Goal: Navigation & Orientation: Find specific page/section

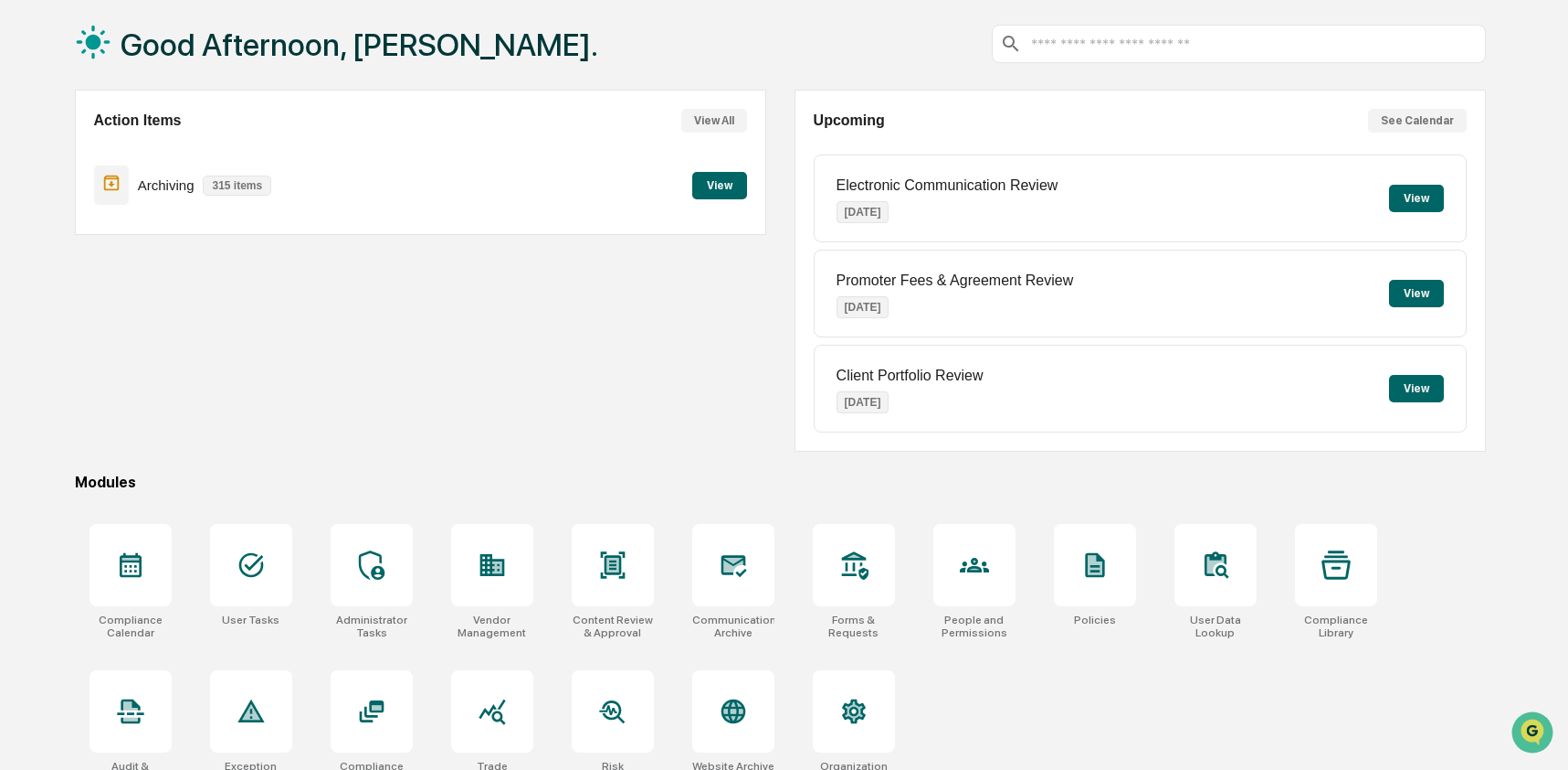
scroll to position [119, 0]
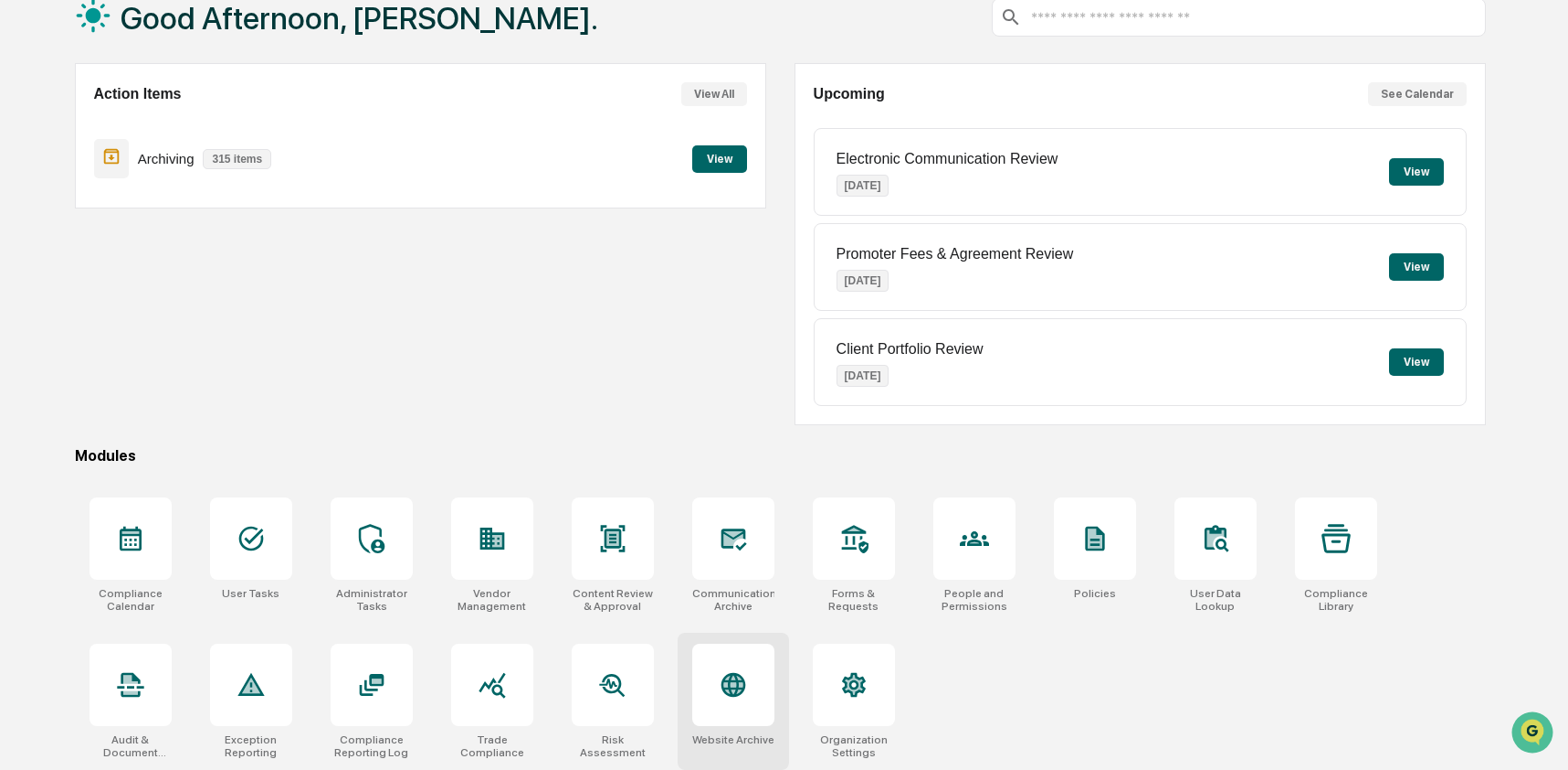
click at [728, 690] on icon at bounding box center [733, 684] width 19 height 19
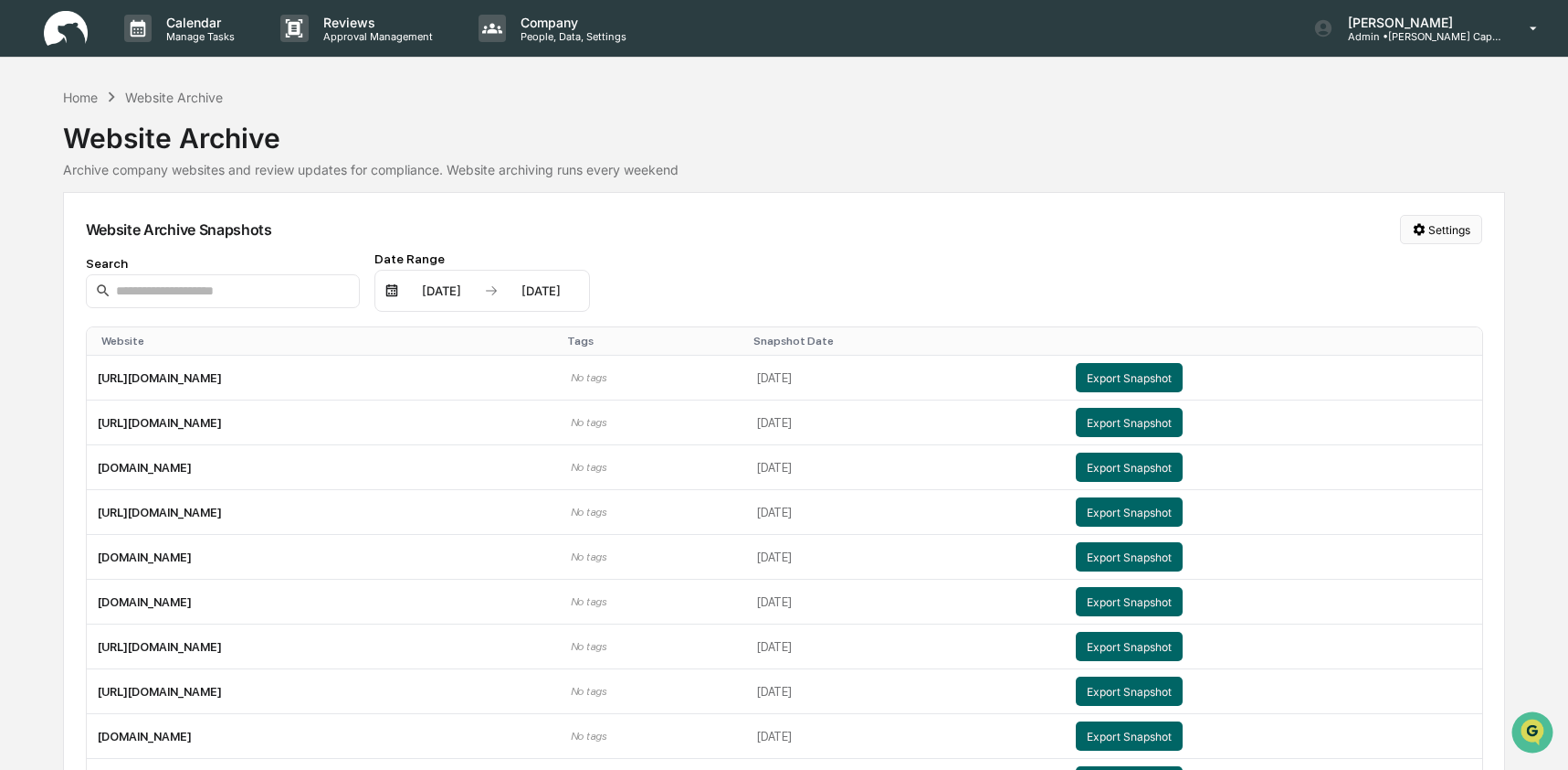
click at [1439, 235] on html "Calendar Manage Tasks Reviews Approval Management Company People, Data, Setting…" at bounding box center [784, 385] width 1568 height 770
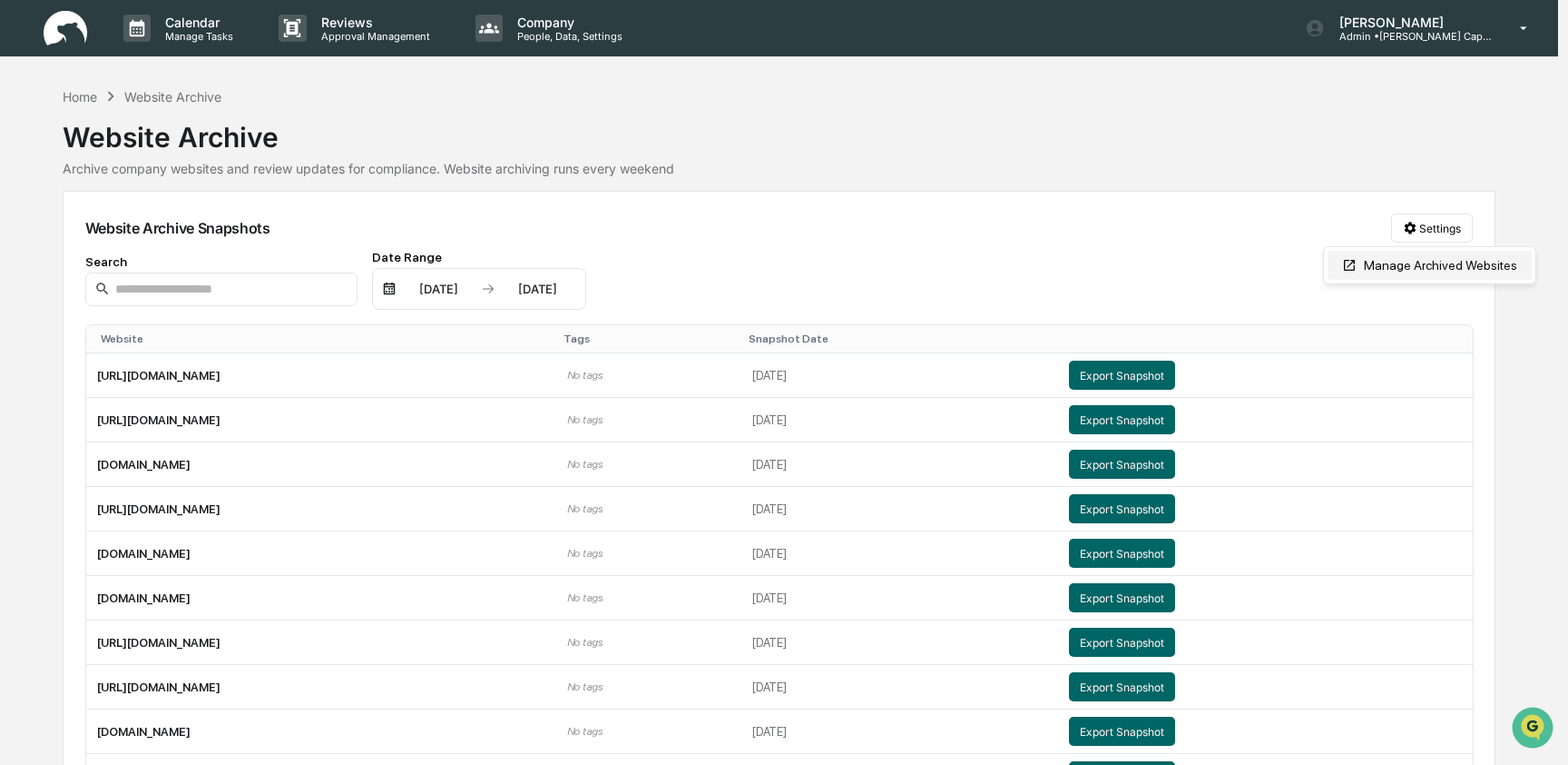
click at [1429, 273] on div "Manage Archived Websites" at bounding box center [1430, 264] width 205 height 29
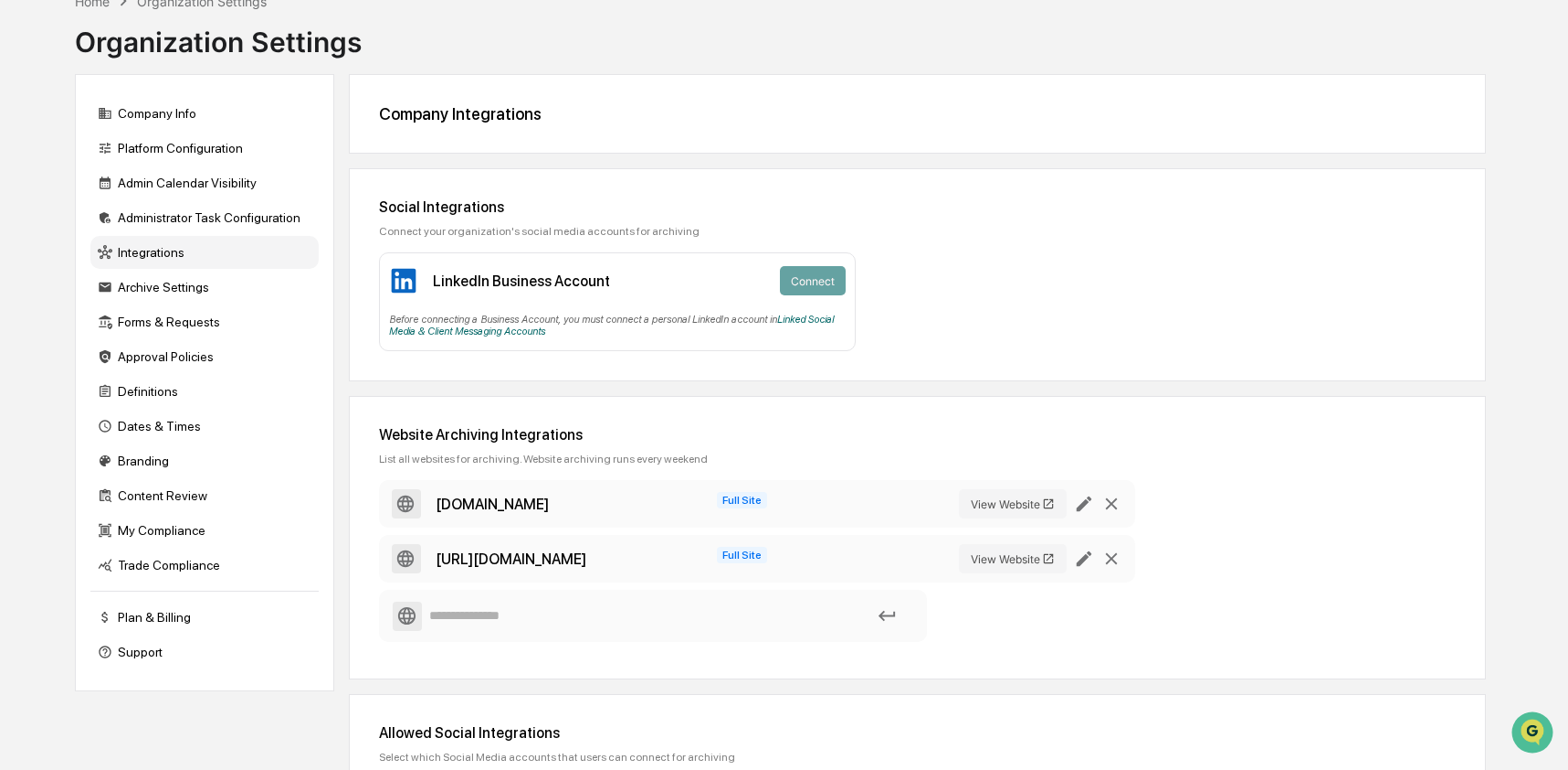
scroll to position [239, 0]
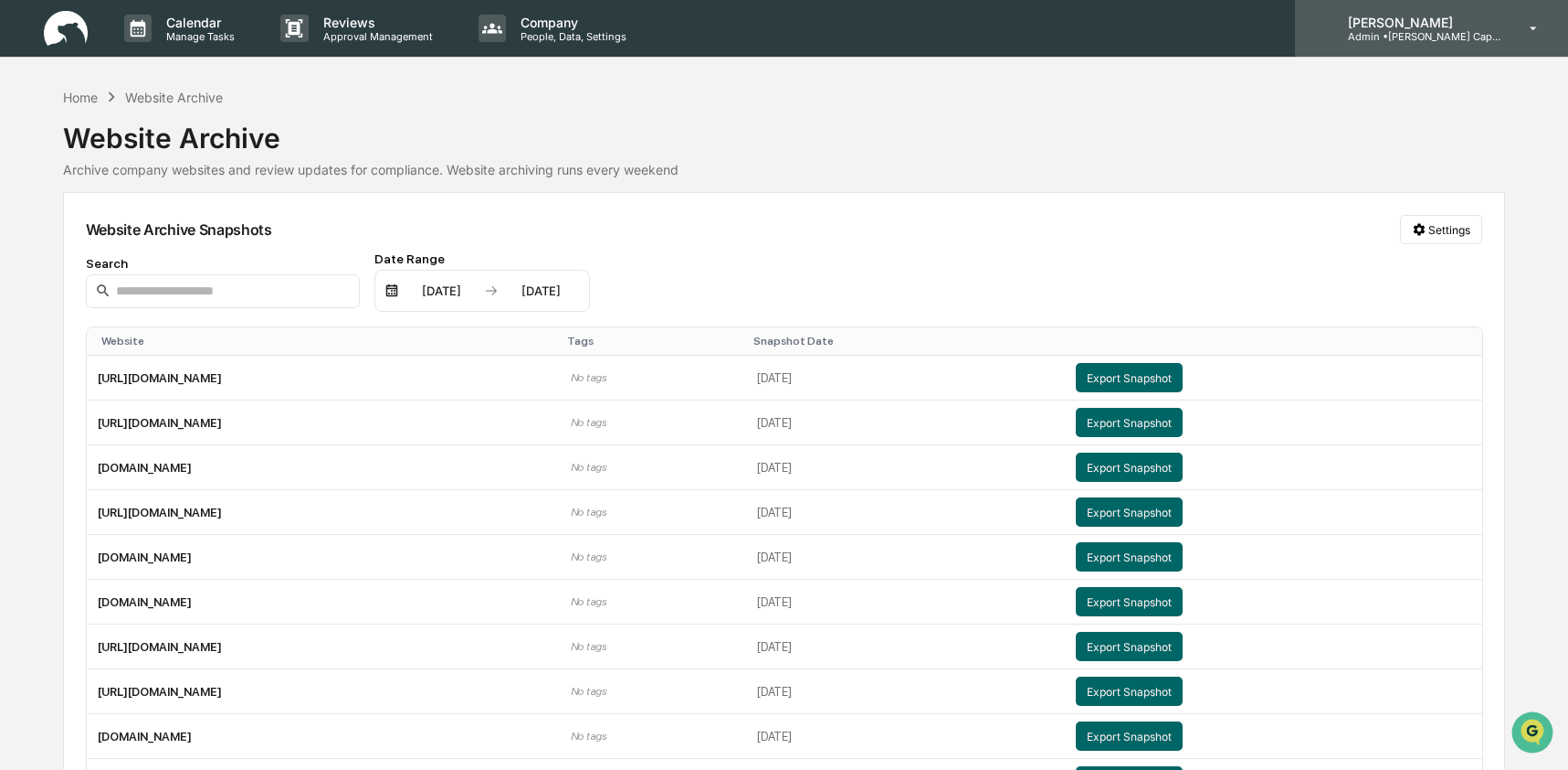
click at [1428, 33] on p "Admin • J. Hagan Capital" at bounding box center [1418, 36] width 170 height 13
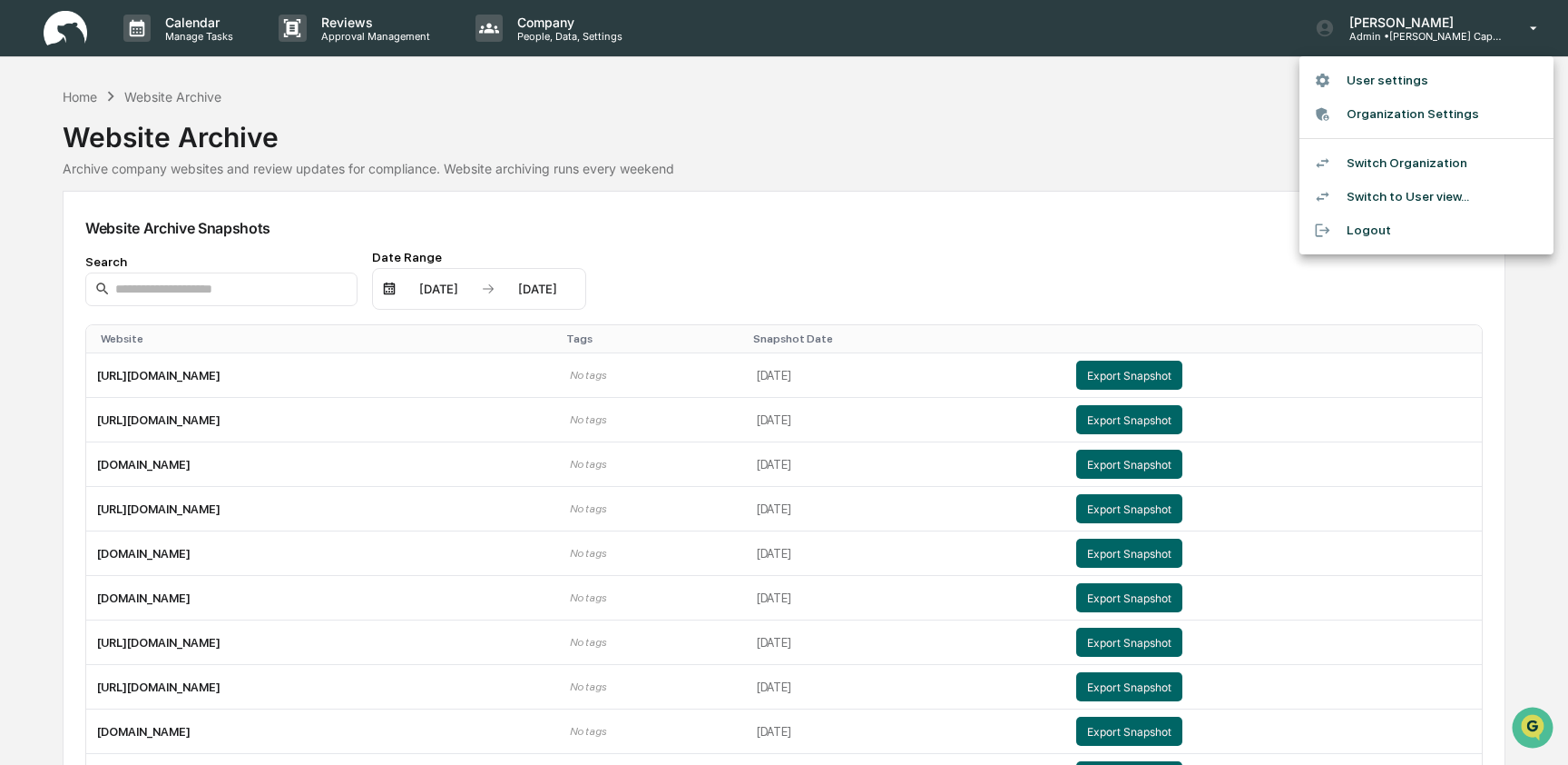
click at [1412, 169] on li "Switch Organization" at bounding box center [1427, 163] width 254 height 34
